Goal: Task Accomplishment & Management: Manage account settings

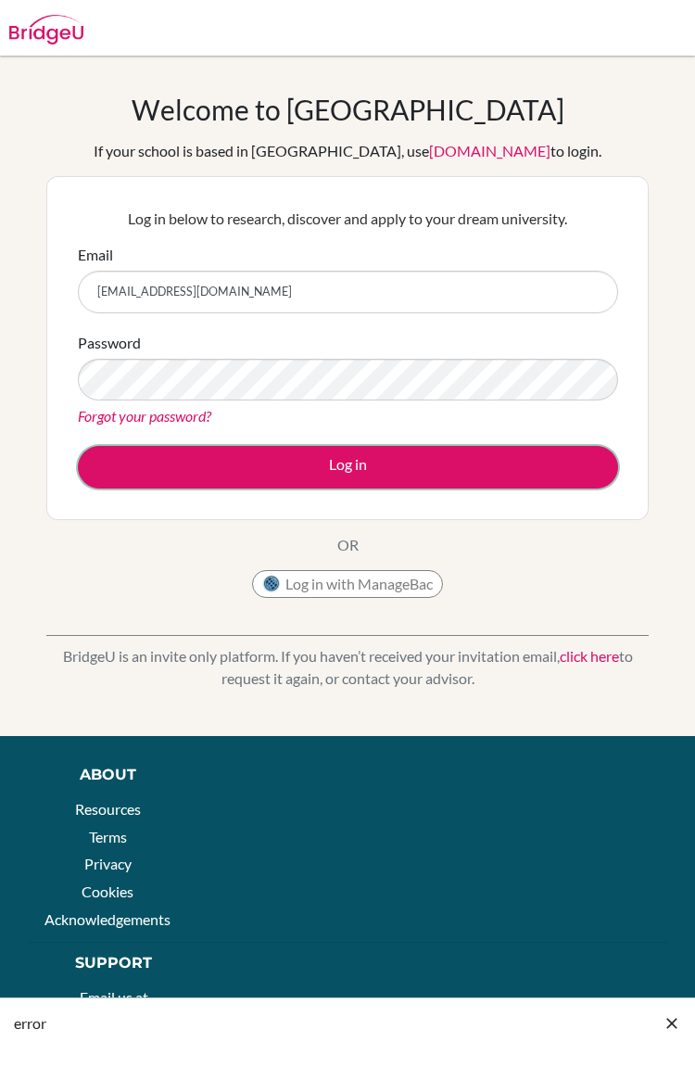
click at [460, 464] on button "Log in" at bounding box center [348, 467] width 540 height 43
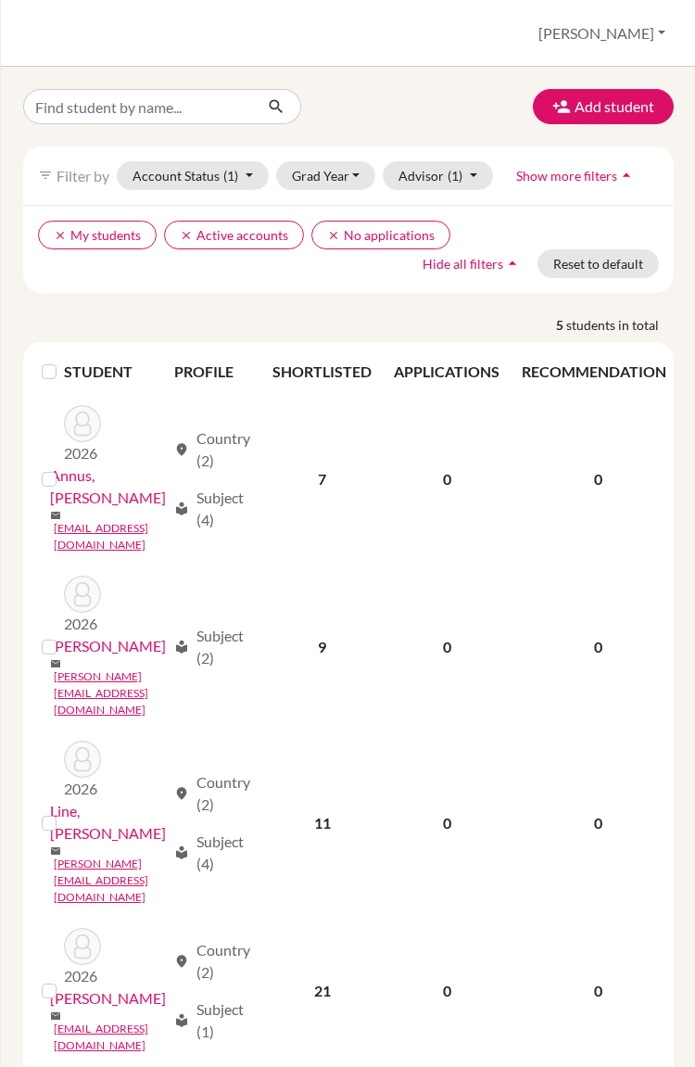
click at [117, 800] on link "Line, [PERSON_NAME]" at bounding box center [108, 822] width 116 height 44
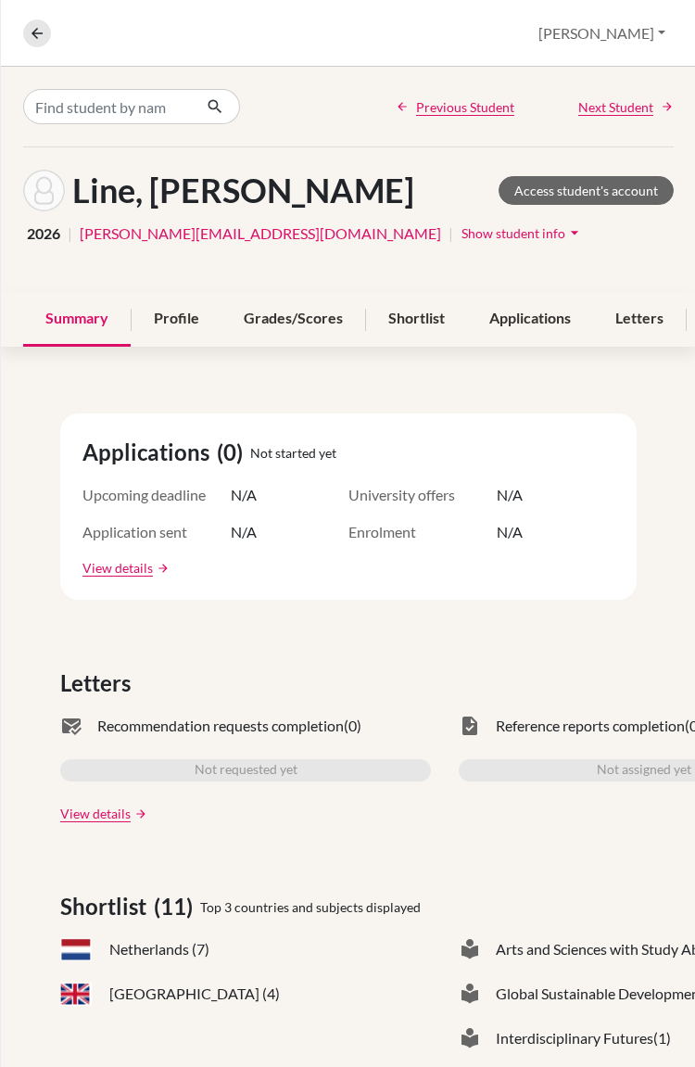
click at [431, 312] on div "Shortlist" at bounding box center [416, 319] width 101 height 55
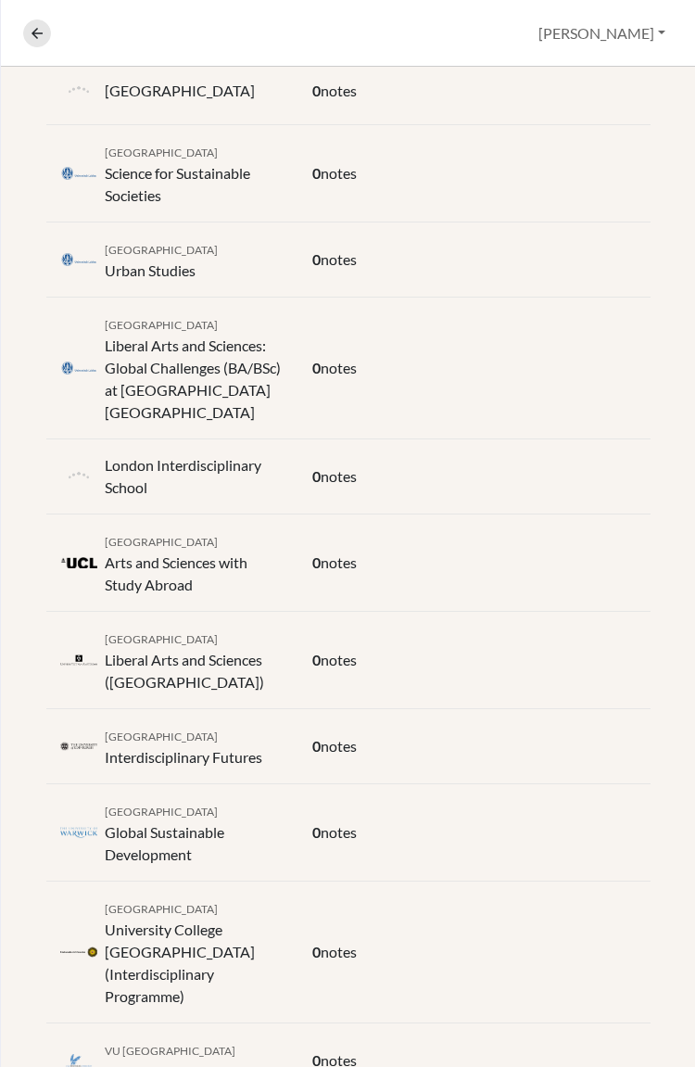
scroll to position [462, 0]
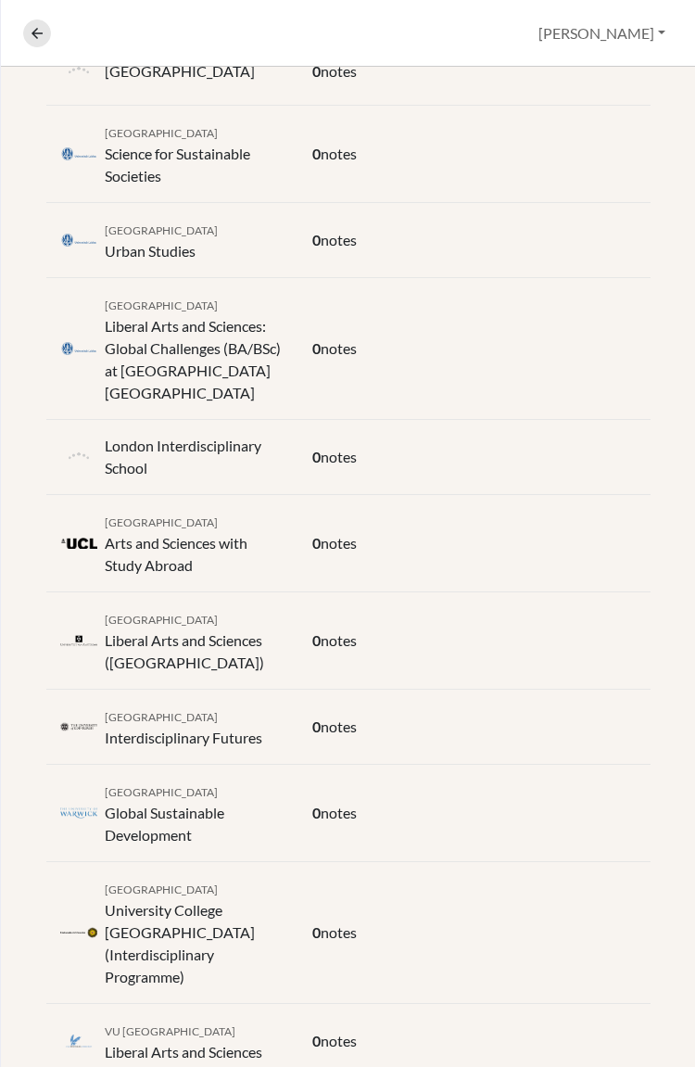
click at [233, 449] on p "London Interdisciplinary School" at bounding box center [195, 457] width 180 height 44
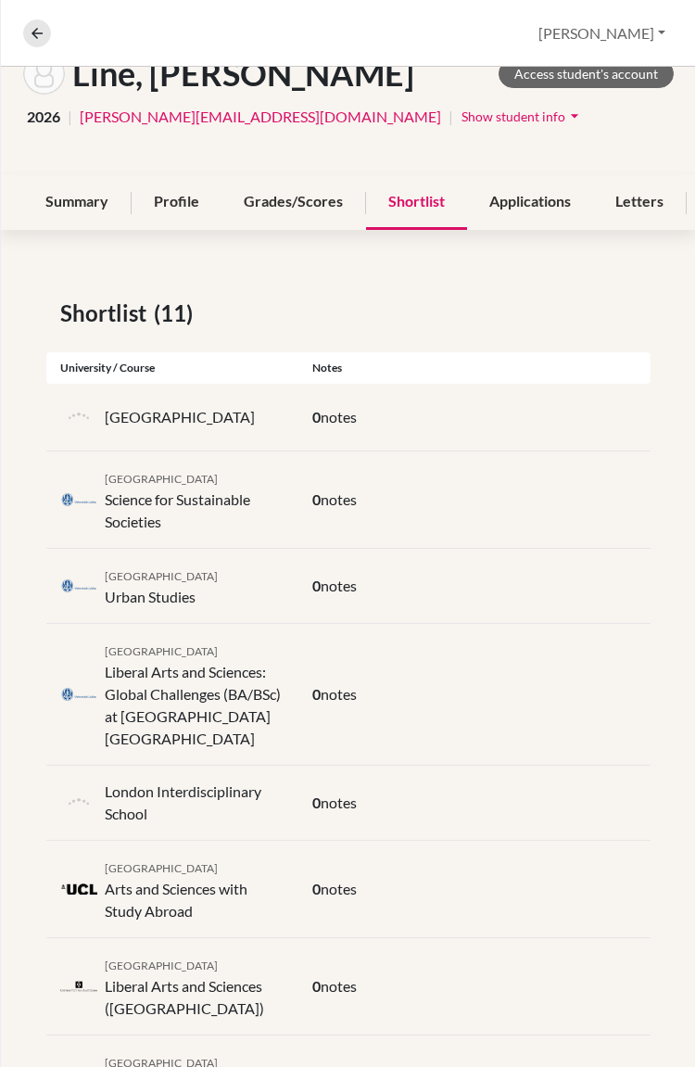
scroll to position [0, 0]
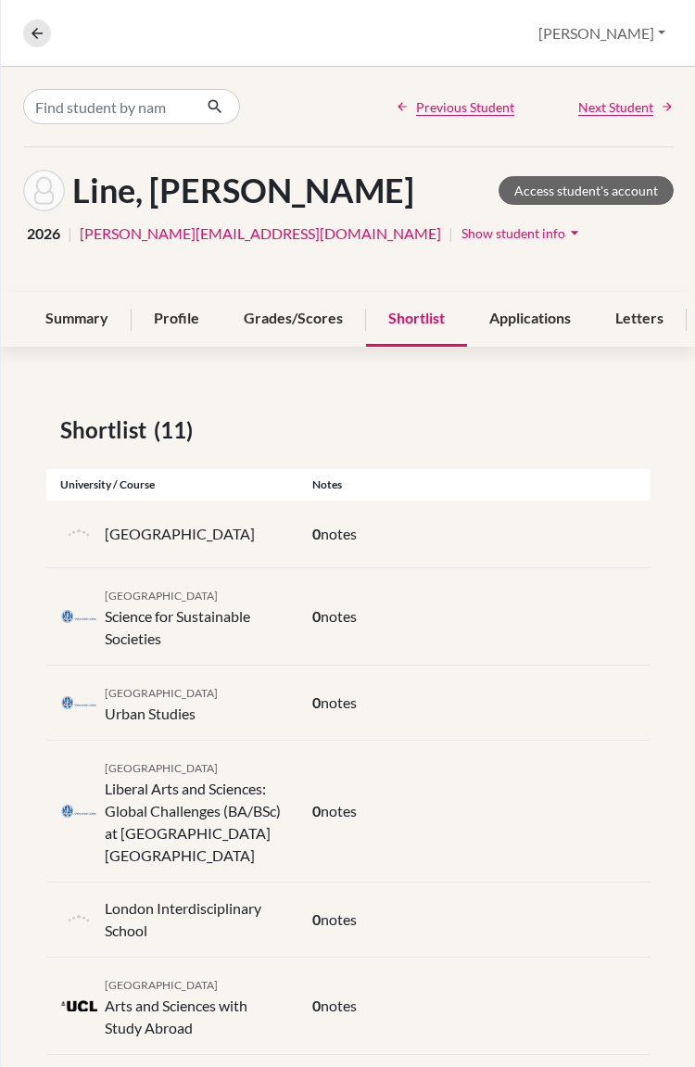
click at [91, 335] on div "Summary" at bounding box center [77, 319] width 108 height 55
